Goal: Check status: Check status

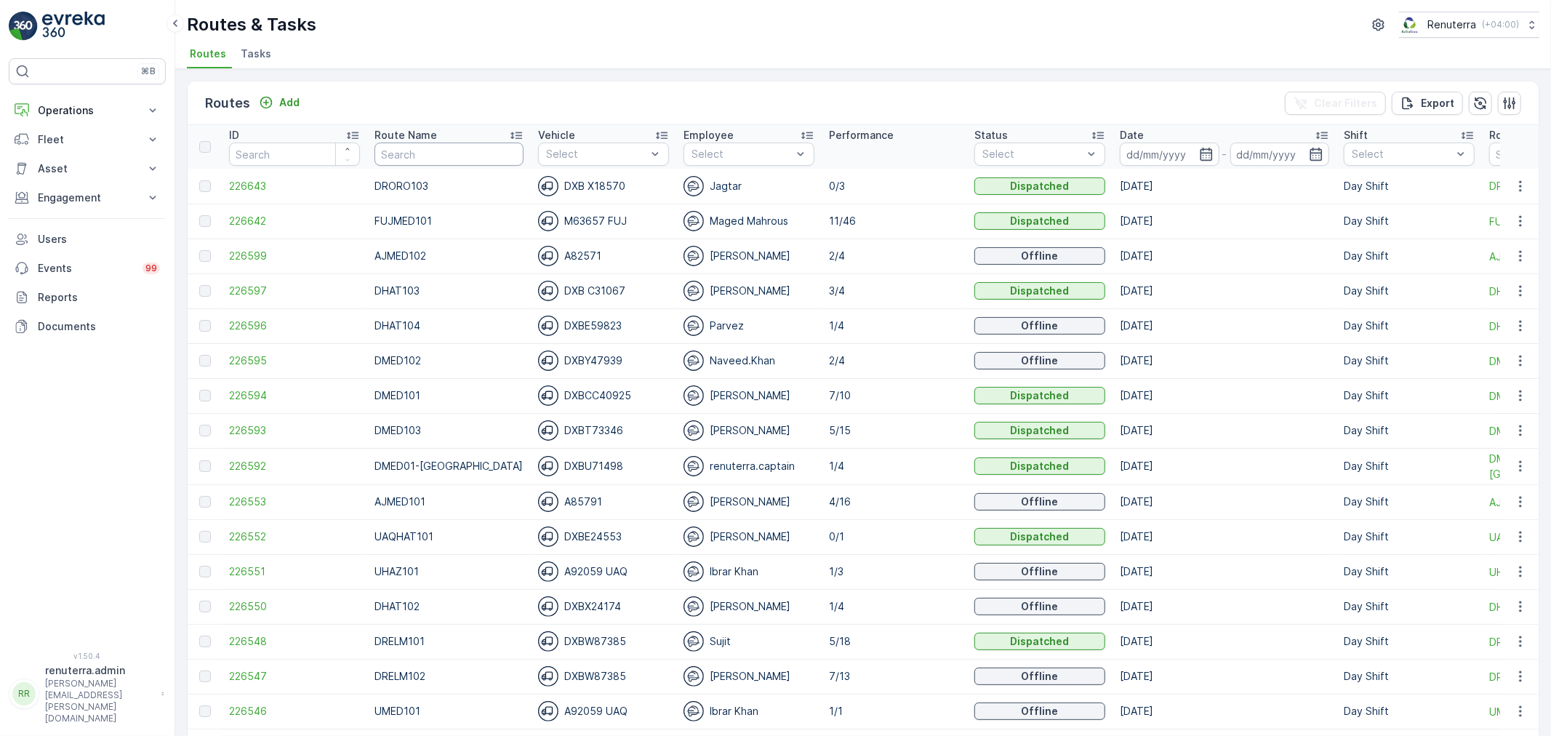
click at [404, 147] on input "text" at bounding box center [448, 154] width 149 height 23
type input "Ajm"
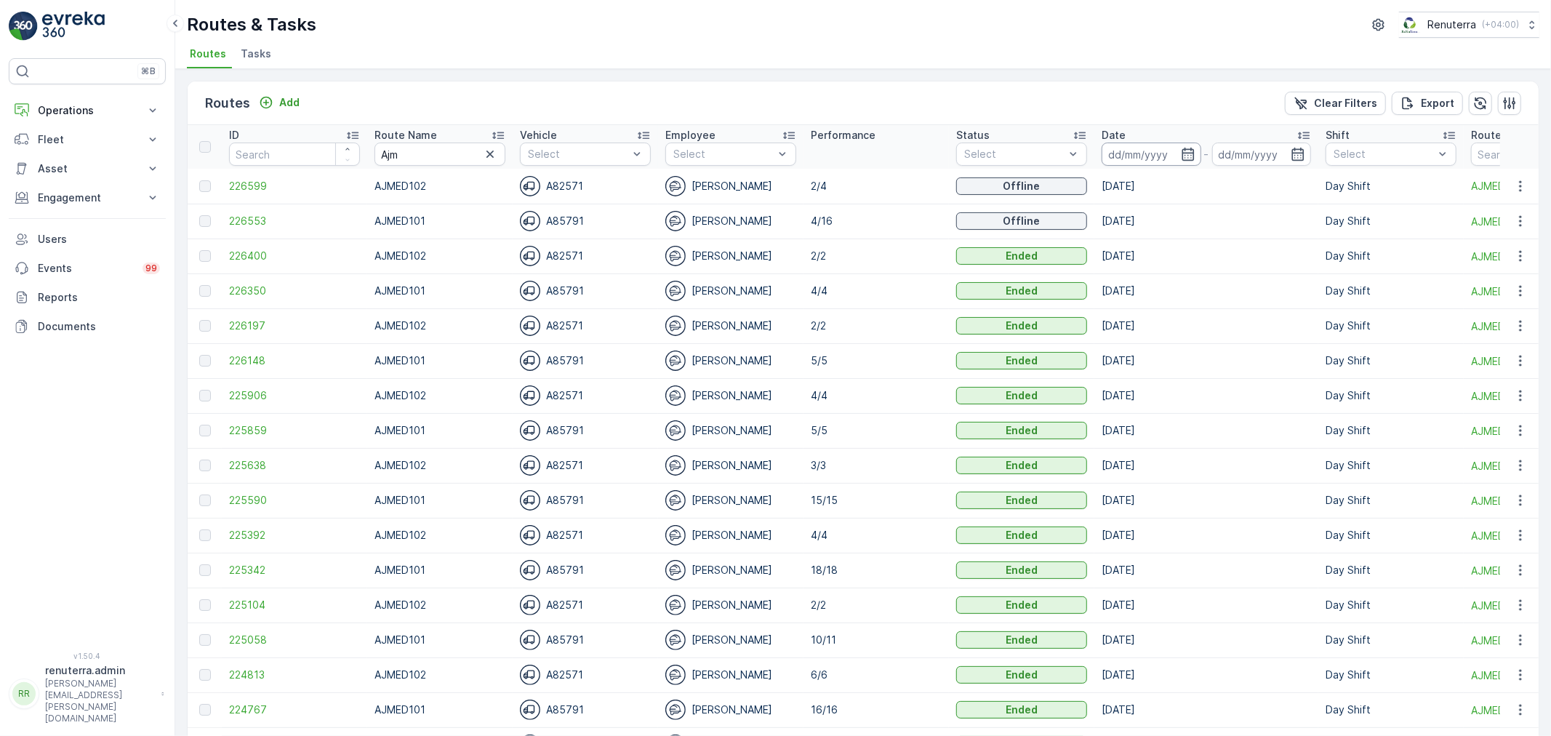
click at [1139, 157] on input at bounding box center [1152, 154] width 100 height 23
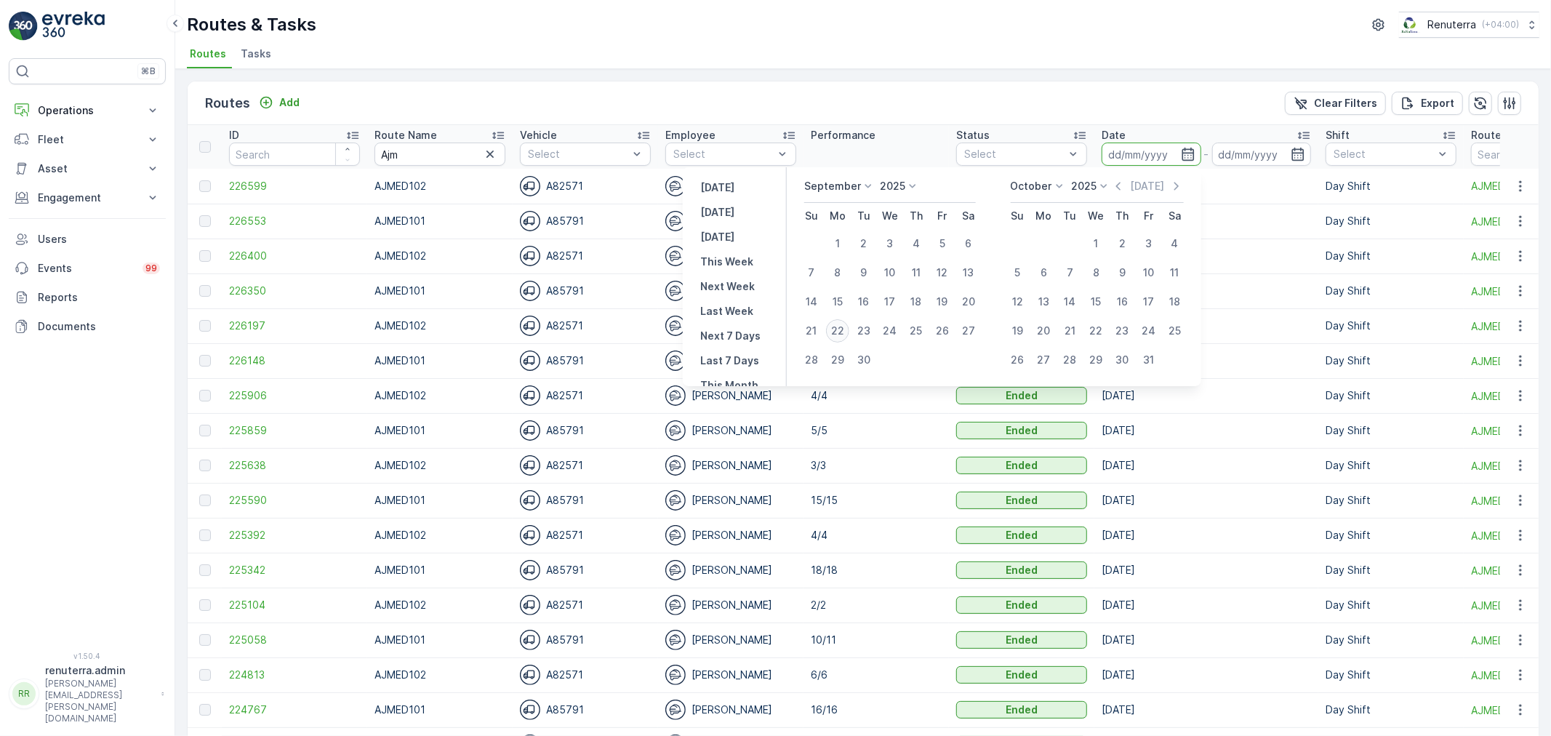
click at [846, 337] on div "22" at bounding box center [837, 330] width 23 height 23
type input "22.09.2025"
click at [846, 337] on div "22" at bounding box center [837, 330] width 23 height 23
type input "22.09.2025"
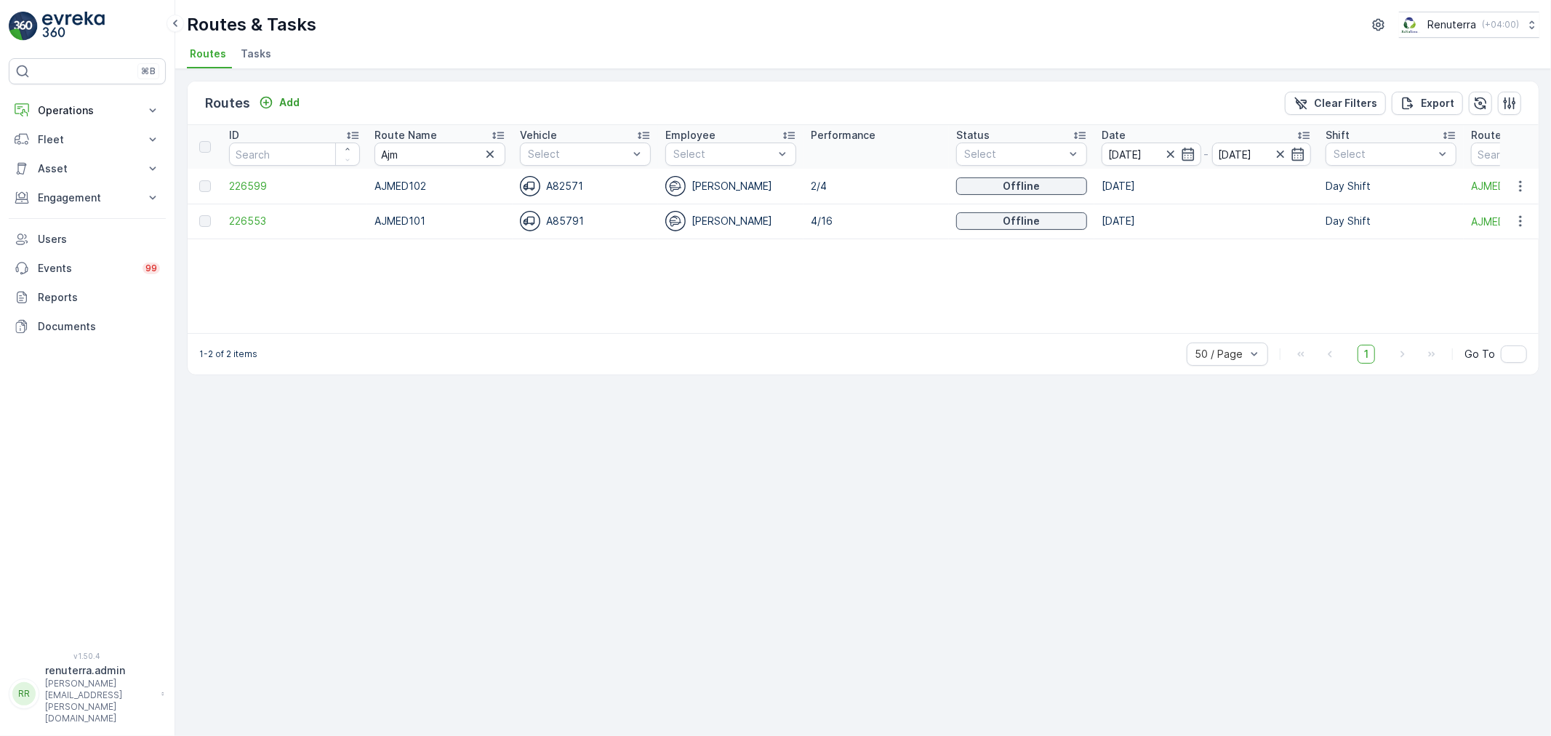
click at [259, 236] on td "226553" at bounding box center [294, 221] width 145 height 35
click at [257, 223] on span "226553" at bounding box center [294, 221] width 131 height 15
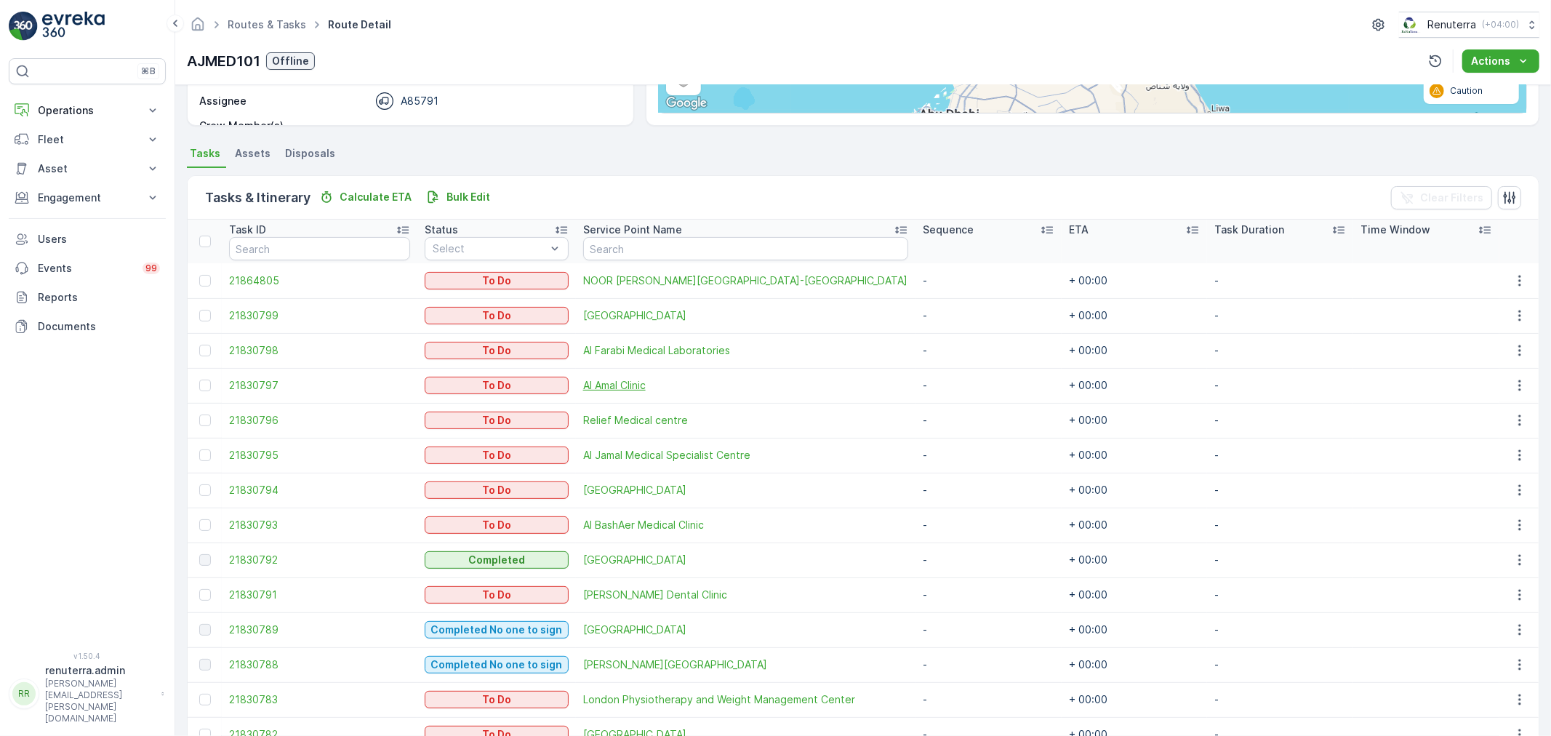
scroll to position [247, 0]
